Goal: Navigation & Orientation: Find specific page/section

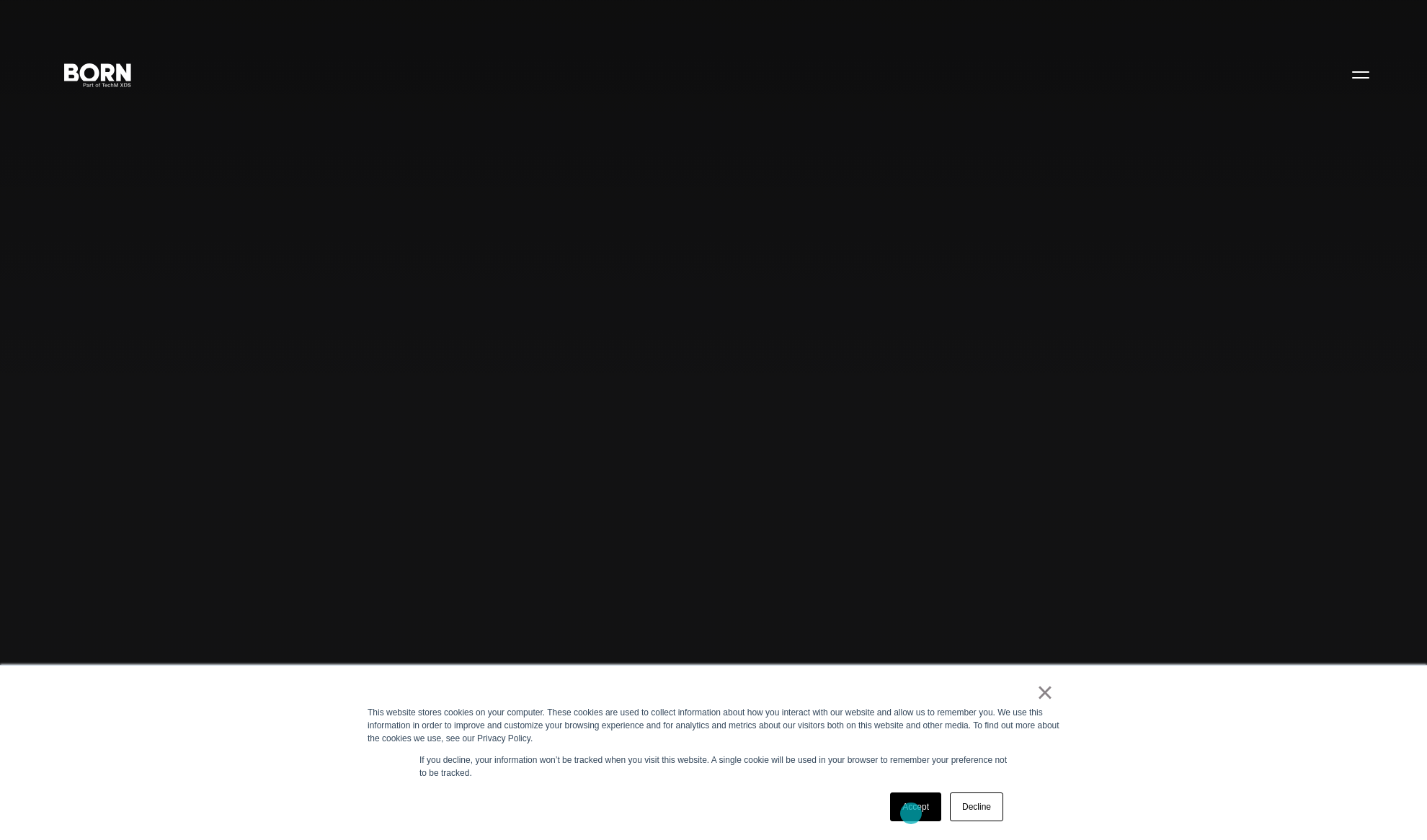
click at [911, 813] on link "Accept" at bounding box center [916, 807] width 51 height 29
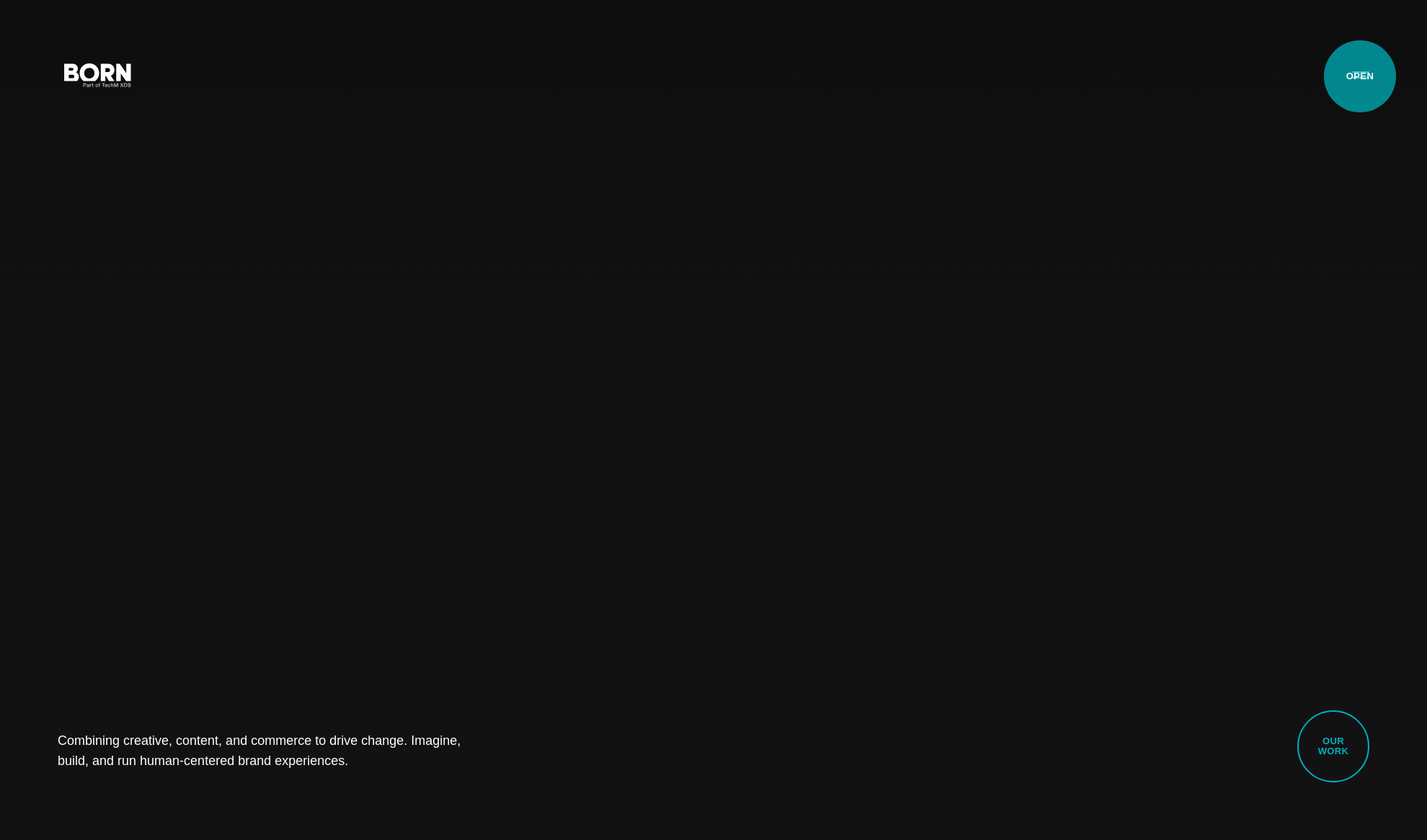
click at [1360, 77] on button "Primary Menu" at bounding box center [1361, 74] width 35 height 31
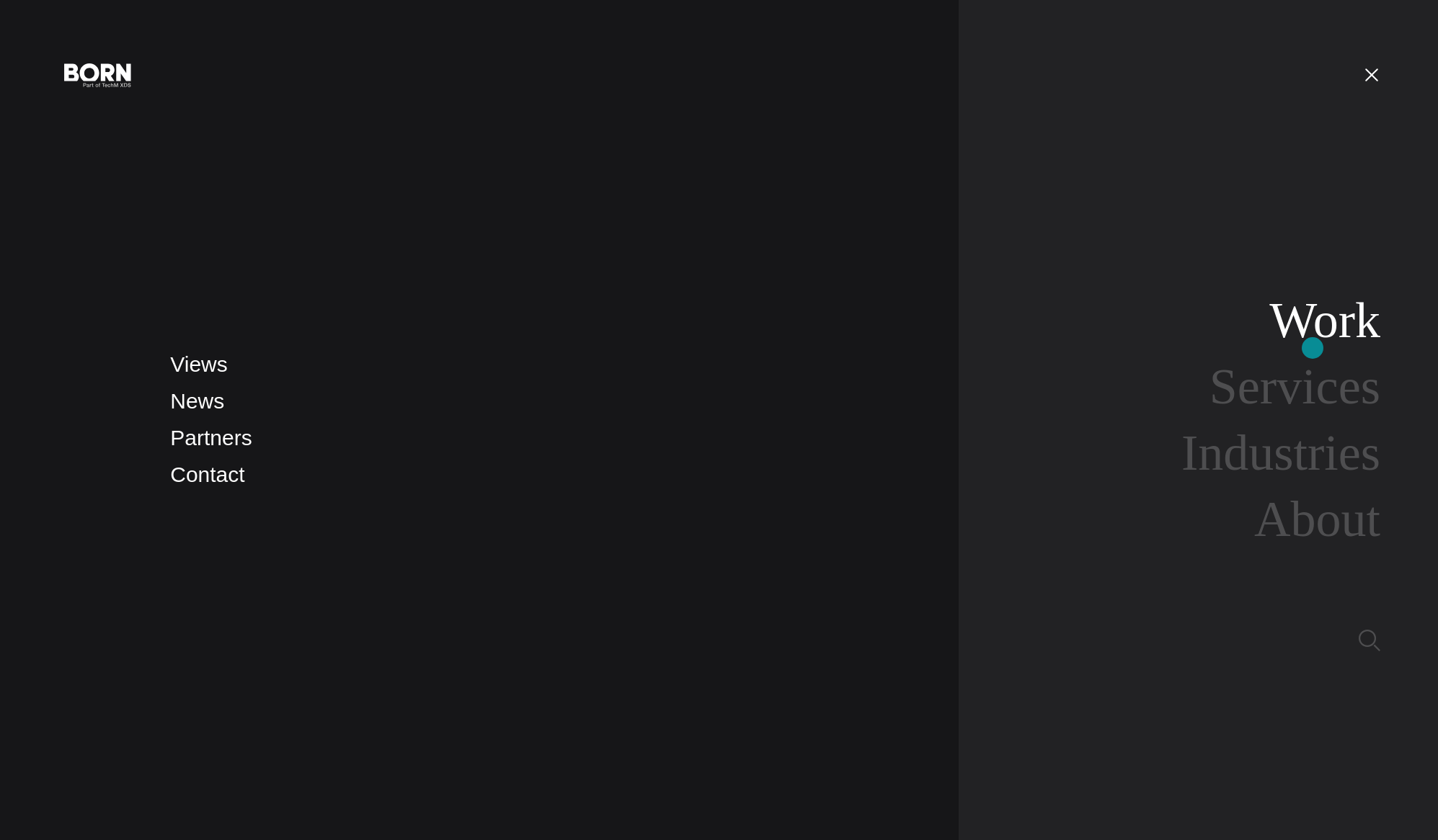
click at [1313, 348] on link "Work" at bounding box center [1325, 320] width 111 height 55
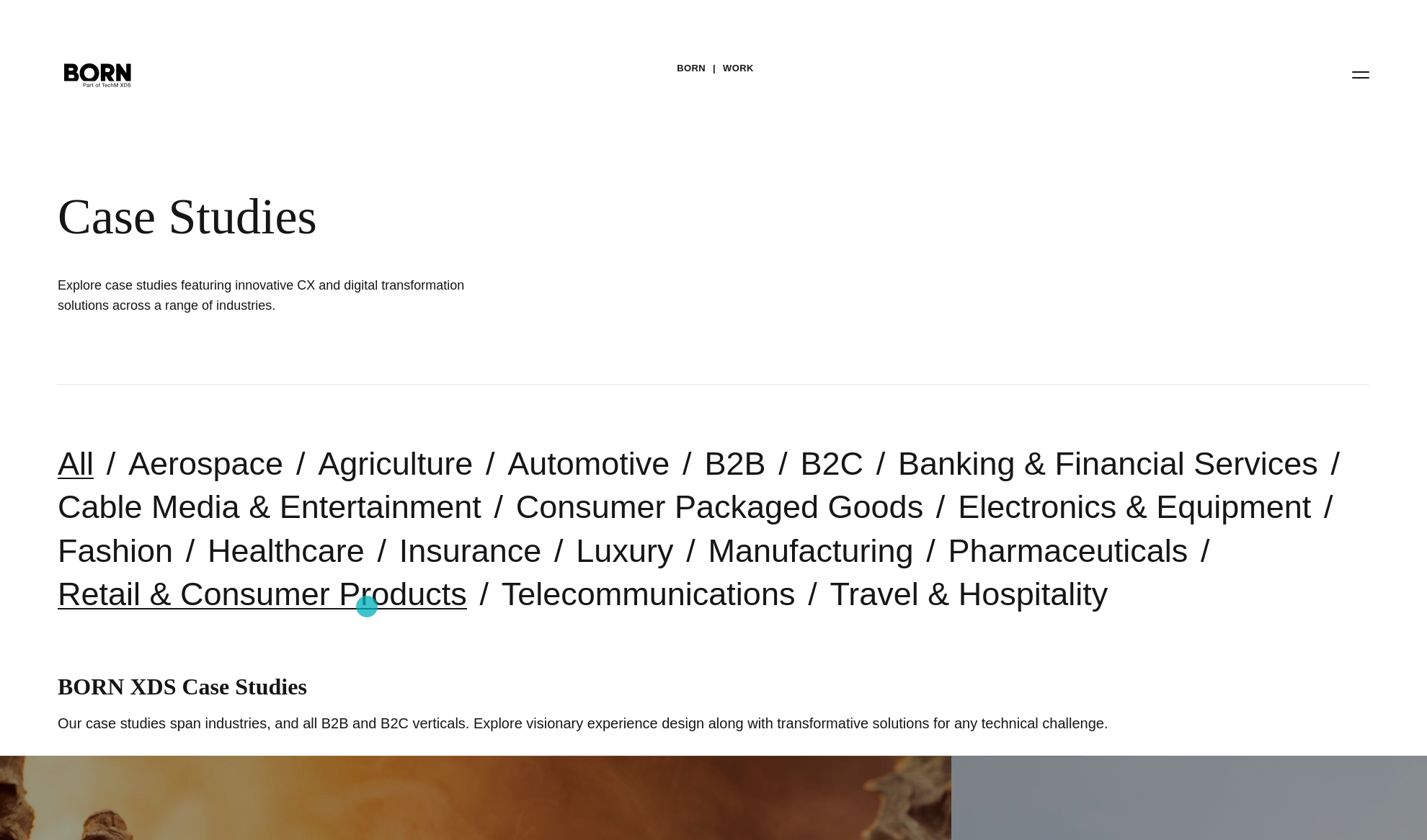
click at [367, 606] on link "Retail & Consumer Products" at bounding box center [262, 594] width 410 height 37
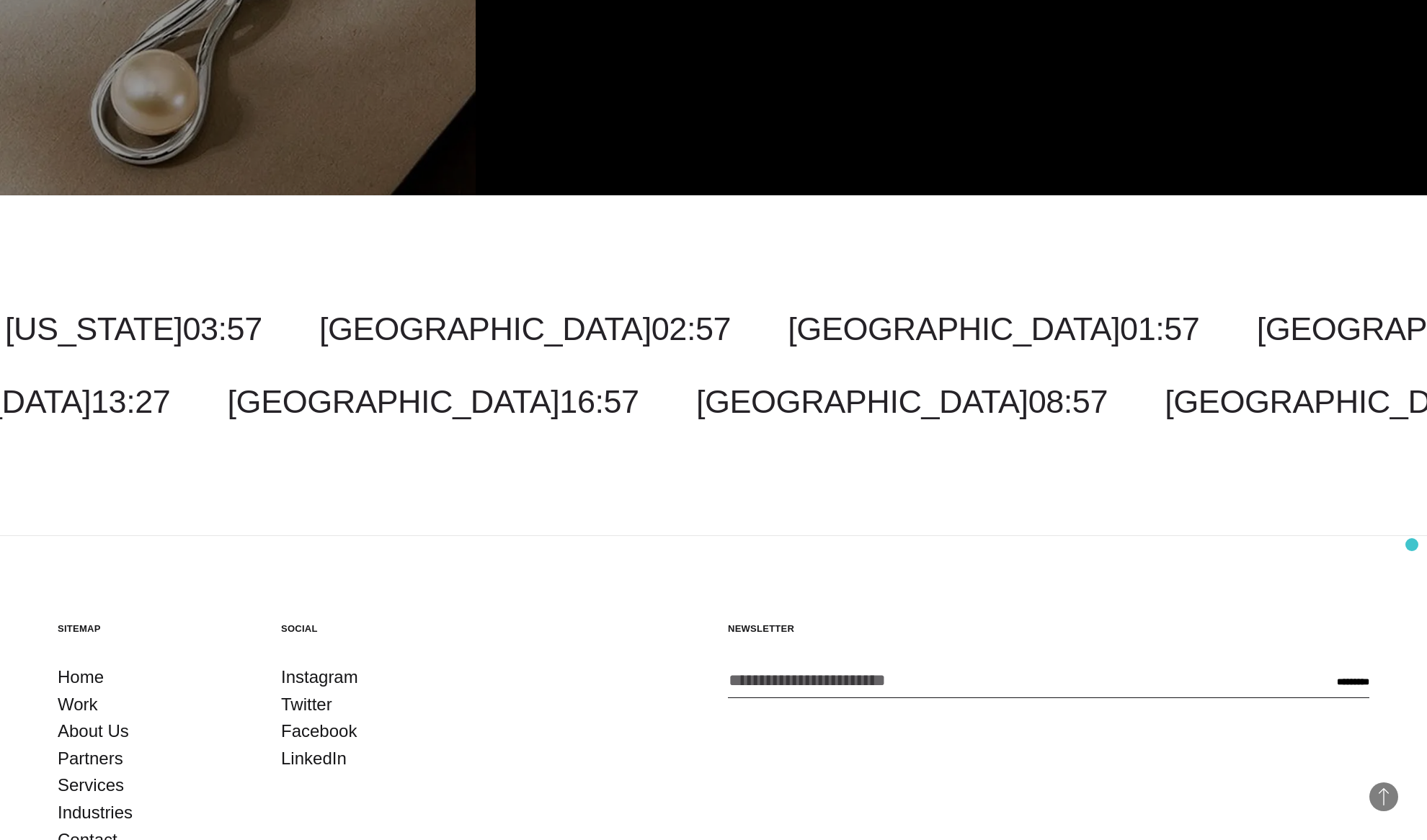
scroll to position [4348, 0]
